Goal: Task Accomplishment & Management: Manage account settings

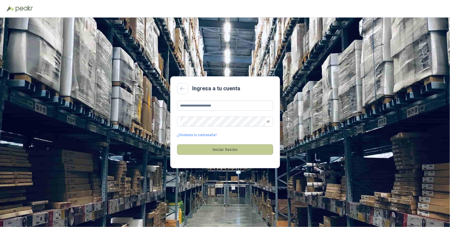
click at [223, 149] on button "Iniciar Sesión" at bounding box center [225, 149] width 96 height 10
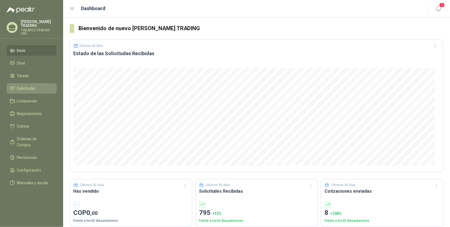
click at [22, 85] on span "Solicitudes" at bounding box center [26, 88] width 19 height 6
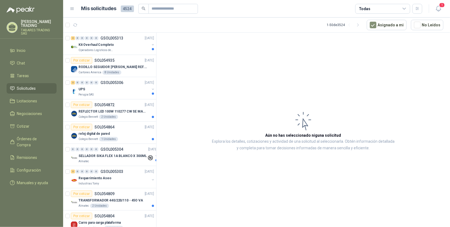
click at [35, 24] on p "[PERSON_NAME] TRADING" at bounding box center [39, 24] width 36 height 8
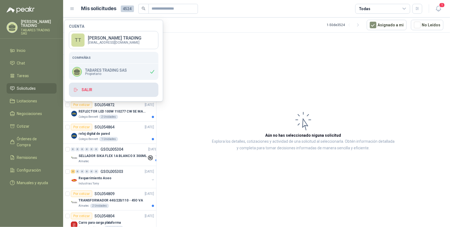
click at [82, 90] on button "Salir" at bounding box center [114, 90] width 90 height 14
